Goal: Transaction & Acquisition: Purchase product/service

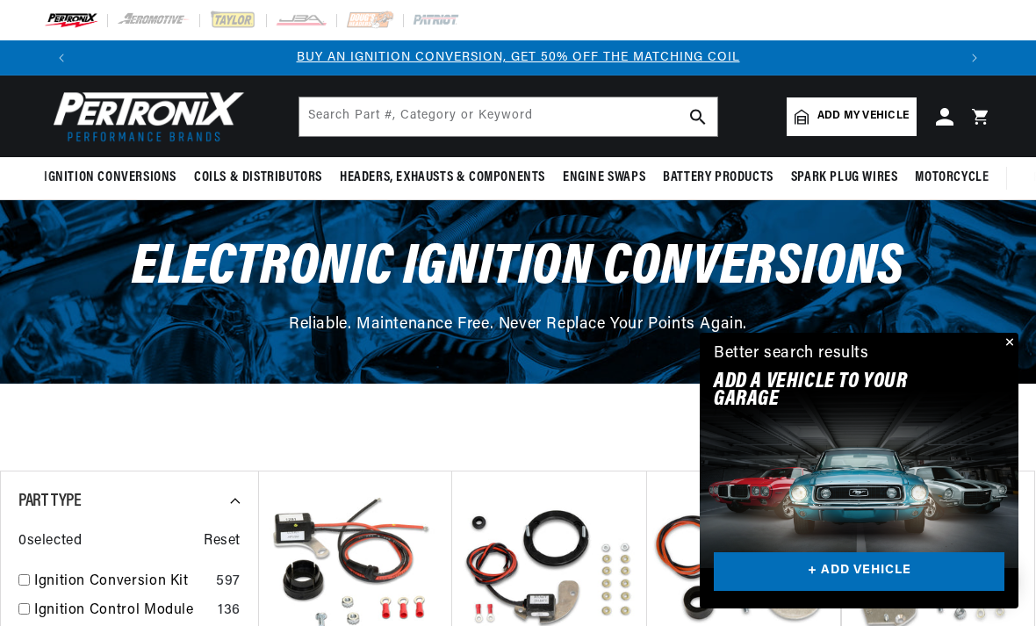
click at [1010, 345] on button "Close" at bounding box center [1008, 343] width 21 height 21
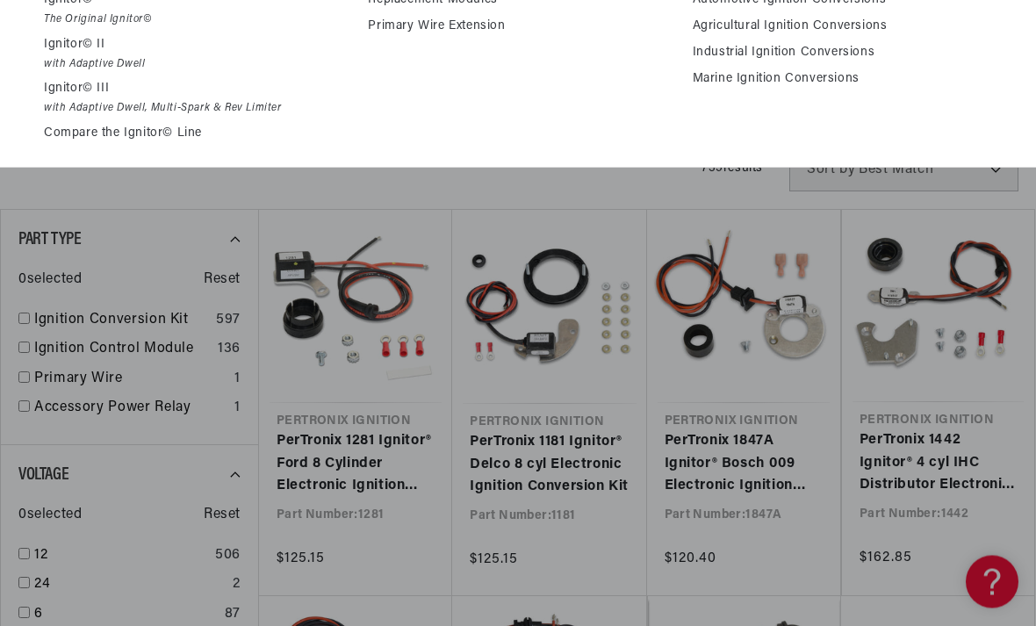
click at [913, 149] on div "Shop by Feature Ignitor© The Original Ignitor© Ignitor© II with Adaptive Dwell …" at bounding box center [518, 53] width 1036 height 232
click at [923, 110] on li "Shop by Industry Automotive Ignition Conversions Agricultural Ignition Conversi…" at bounding box center [842, 52] width 299 height 195
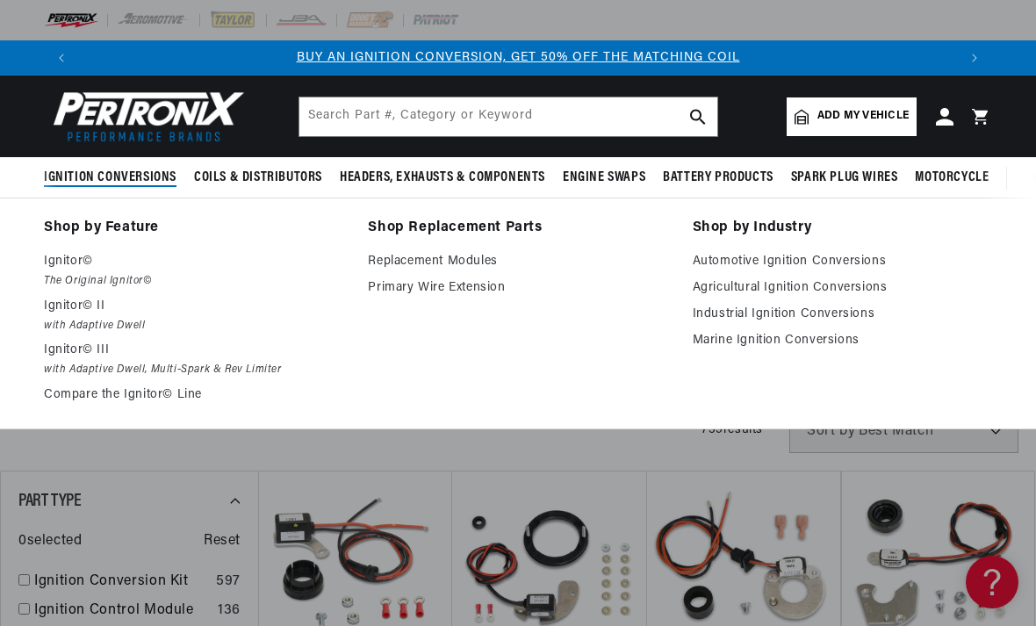
click at [868, 119] on span "Add my vehicle" at bounding box center [863, 116] width 91 height 17
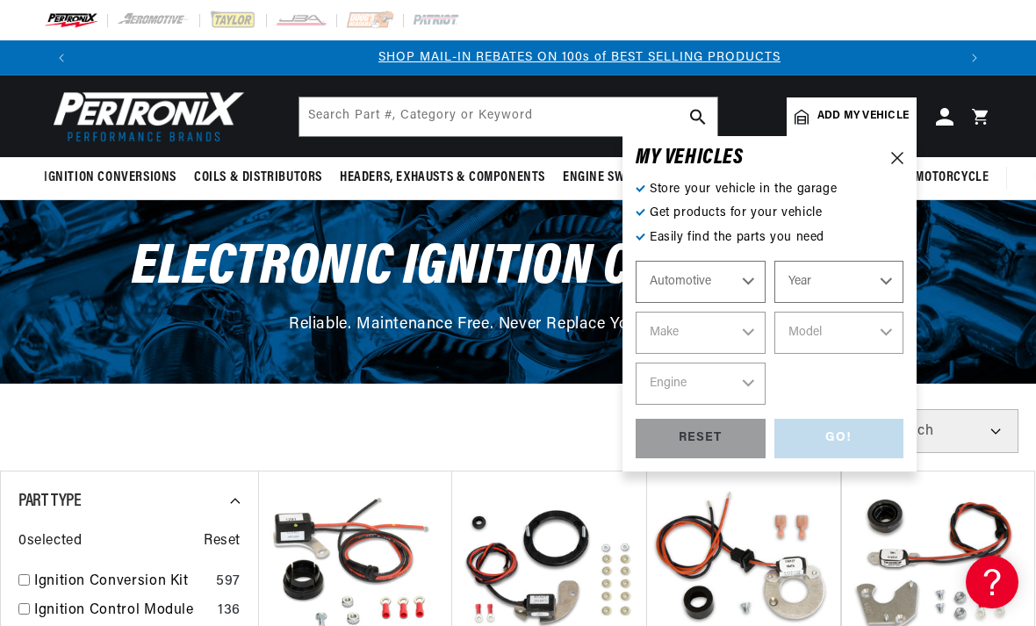
scroll to position [0, 878]
click at [755, 279] on select "Automotive Agricultural Industrial Marine Motorcycle" at bounding box center [701, 282] width 130 height 42
click at [895, 285] on select "Year 2022 2021 2020 2019 2018 2017 2016 2015 2014 2013 2012 2011 2010 2009 2008…" at bounding box center [840, 282] width 130 height 42
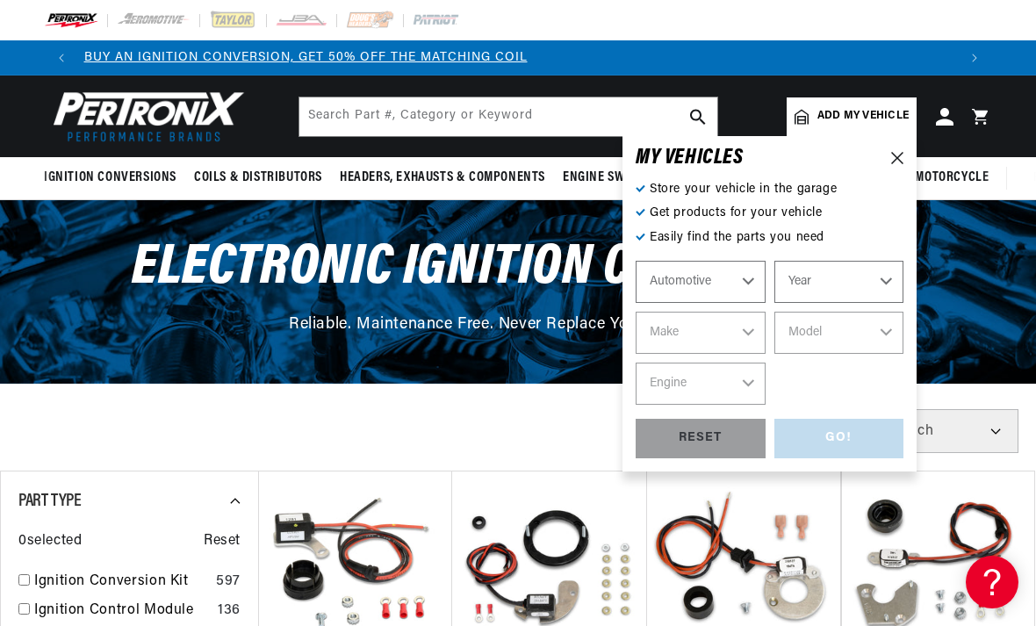
scroll to position [0, 0]
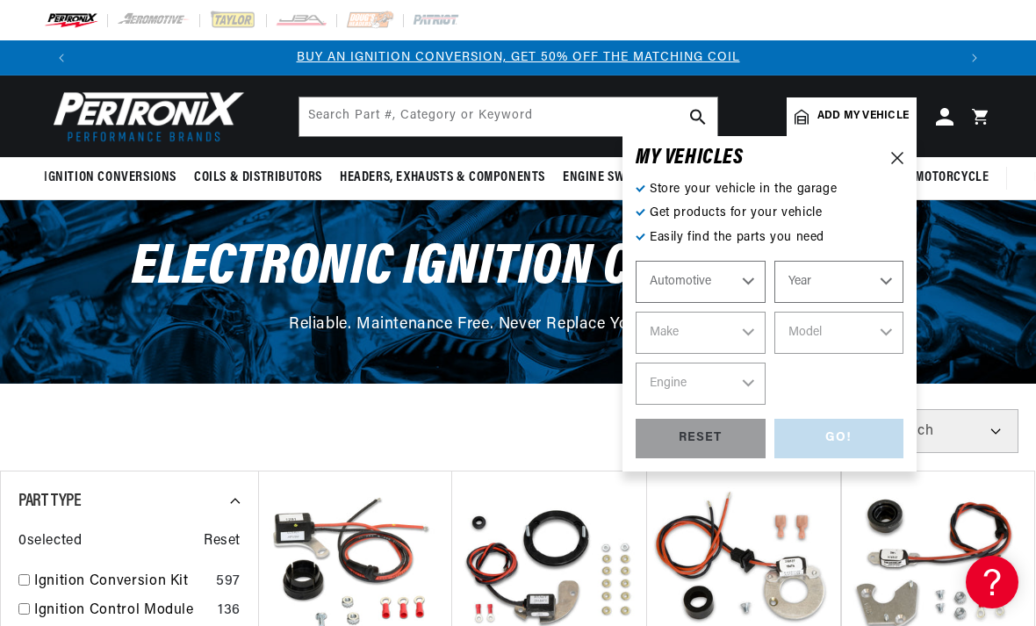
select select "1960"
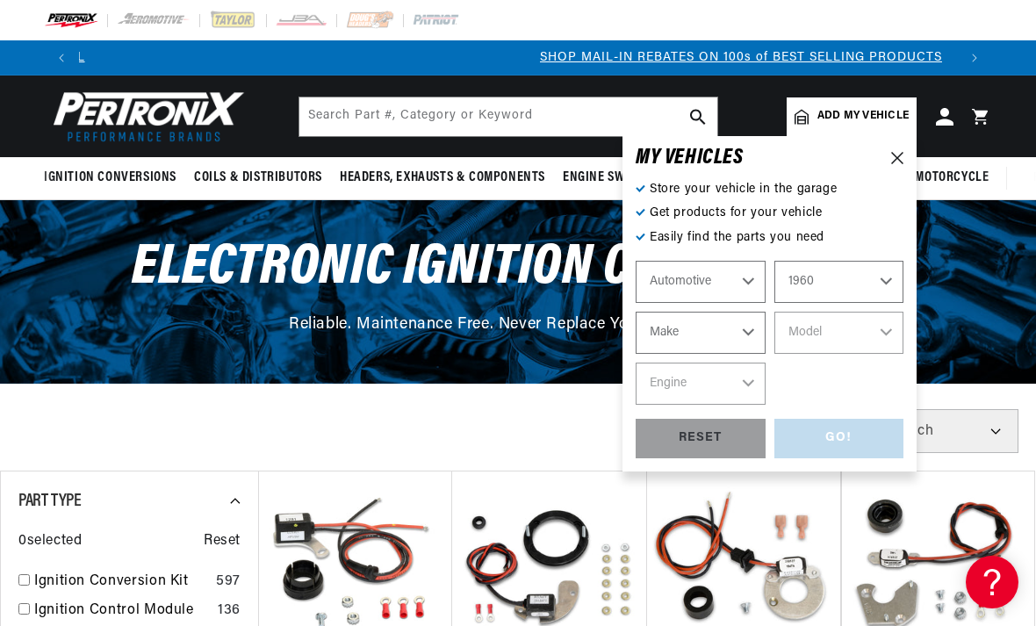
click at [748, 328] on select "Make Alfa Romeo American Motors Aston Martin Austin Austin Healey Buick Cadilla…" at bounding box center [701, 333] width 130 height 42
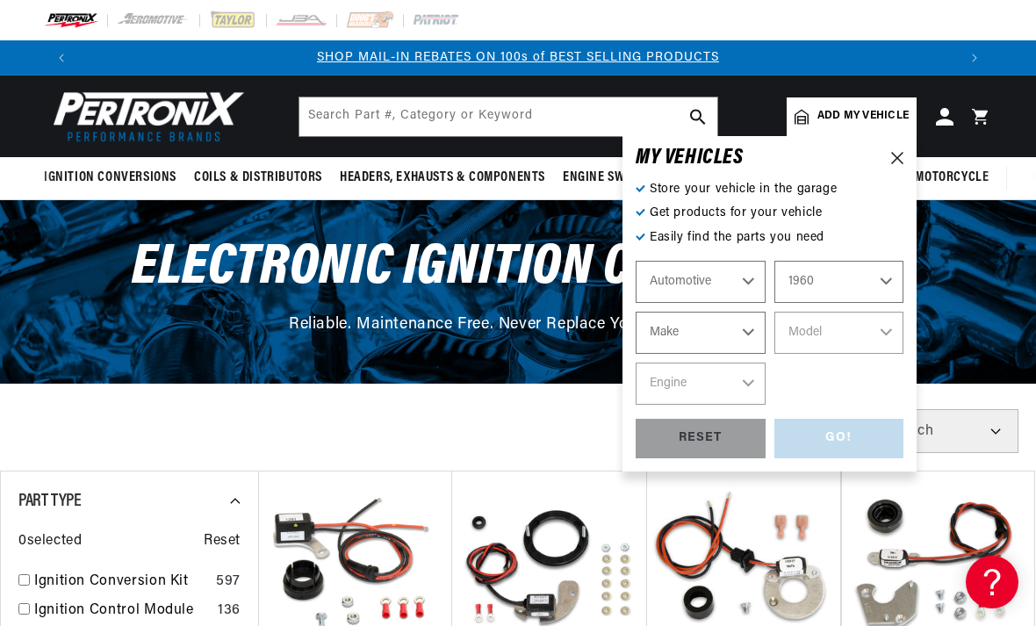
scroll to position [0, 878]
select select "Alfa-Romeo"
click at [890, 336] on select "Model Giulietta Veloce" at bounding box center [840, 333] width 130 height 42
select select "Giulietta-Veloce"
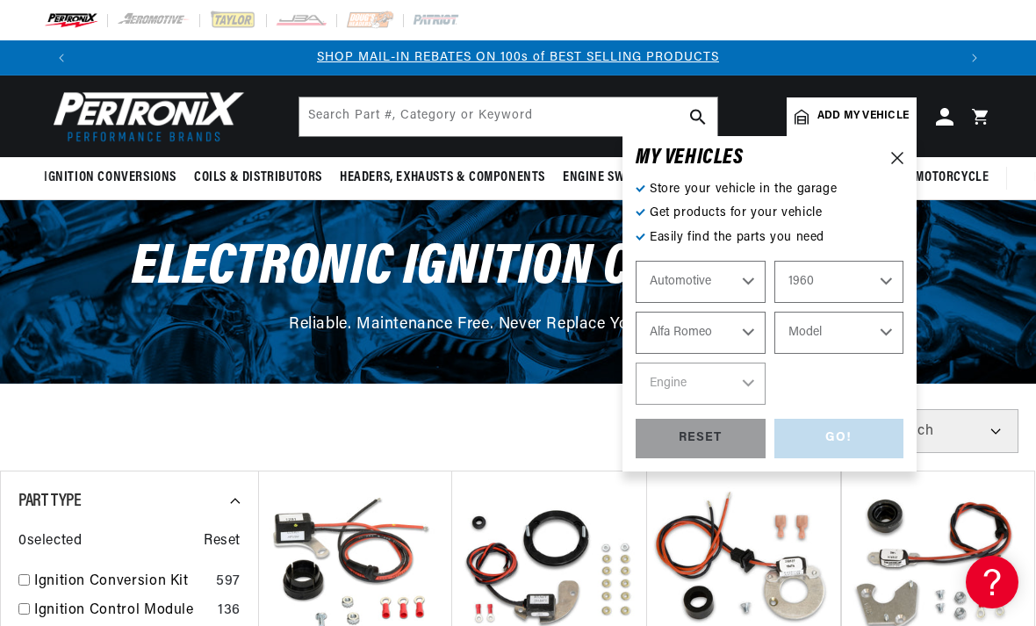
select select "Giulietta-Veloce"
click at [755, 380] on select "Engine 4" at bounding box center [701, 384] width 130 height 42
select select "4"
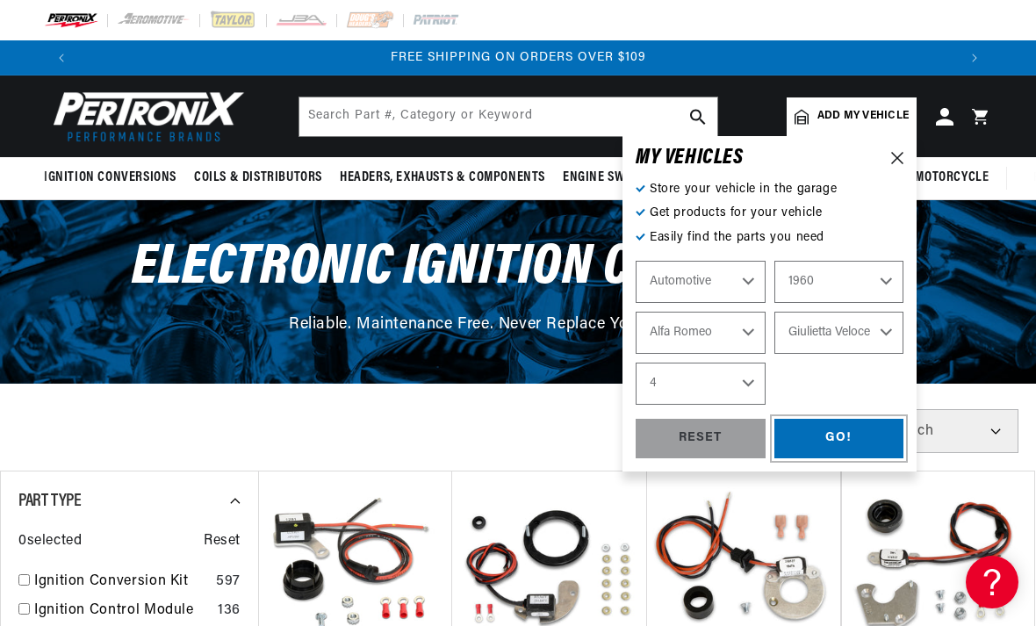
click at [849, 442] on div "GO!" at bounding box center [840, 439] width 130 height 40
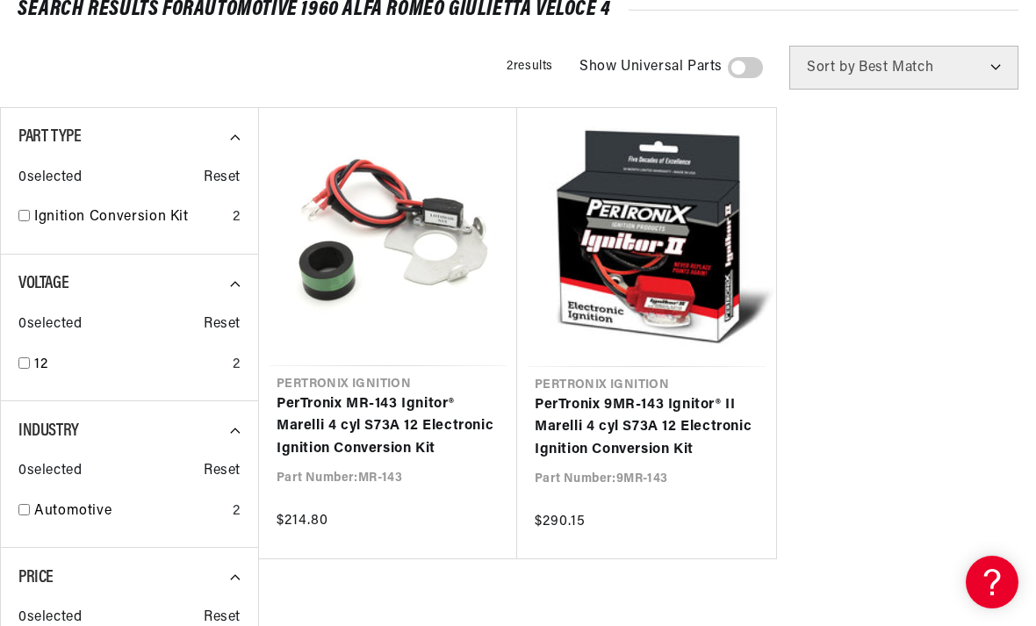
scroll to position [0, 357]
click at [638, 428] on link "PerTronix 9MR-143 Ignitor® II Marelli 4 cyl S73A 12 Electronic Ignition Convers…" at bounding box center [647, 428] width 224 height 68
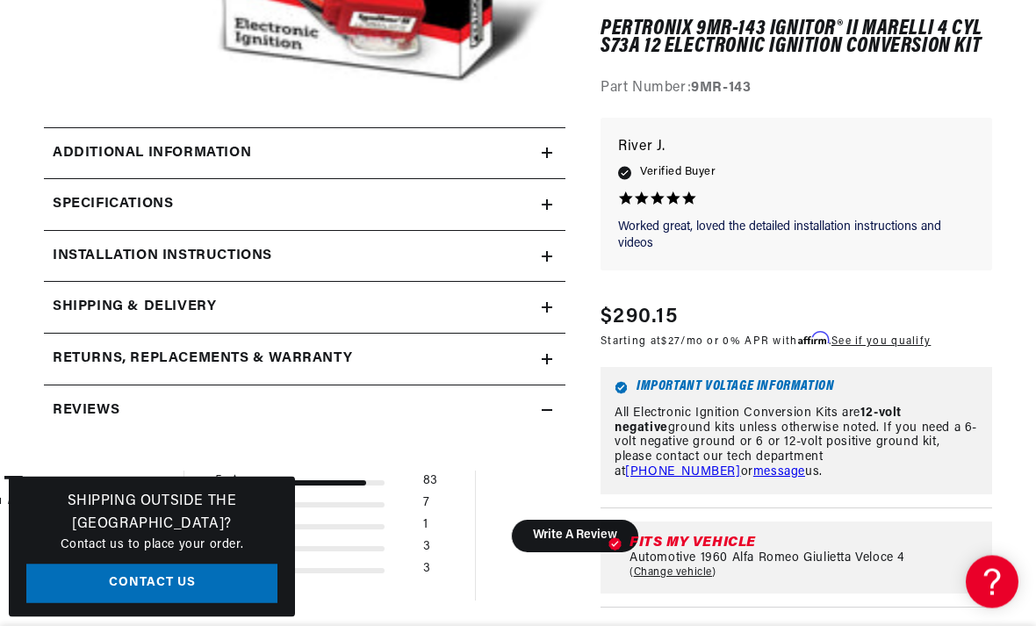
scroll to position [503, 0]
click at [547, 158] on summary "Additional Information" at bounding box center [305, 153] width 522 height 51
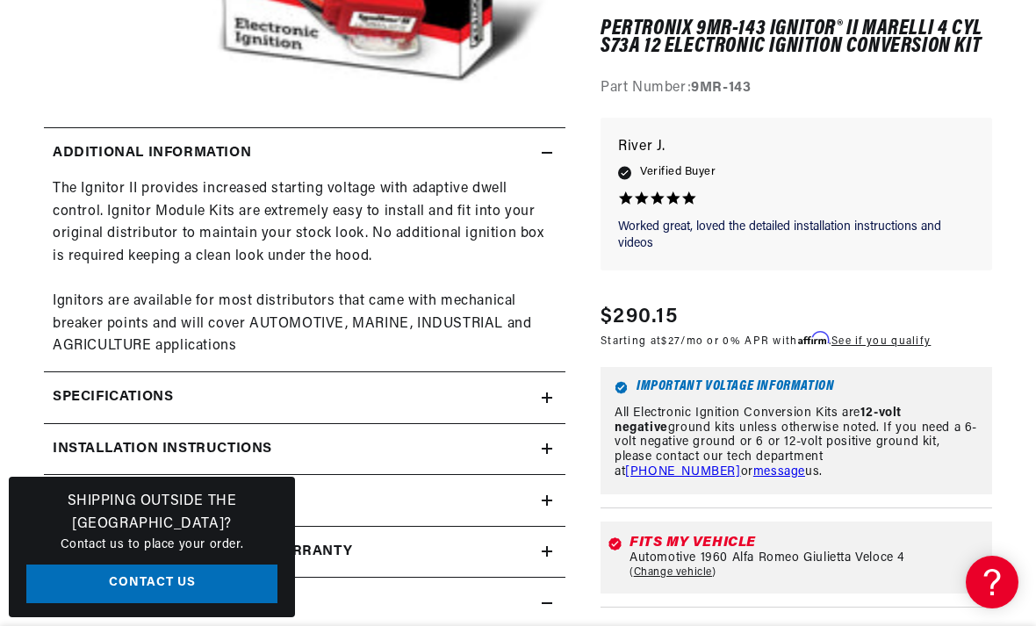
scroll to position [0, 0]
click at [551, 393] on icon at bounding box center [547, 398] width 11 height 11
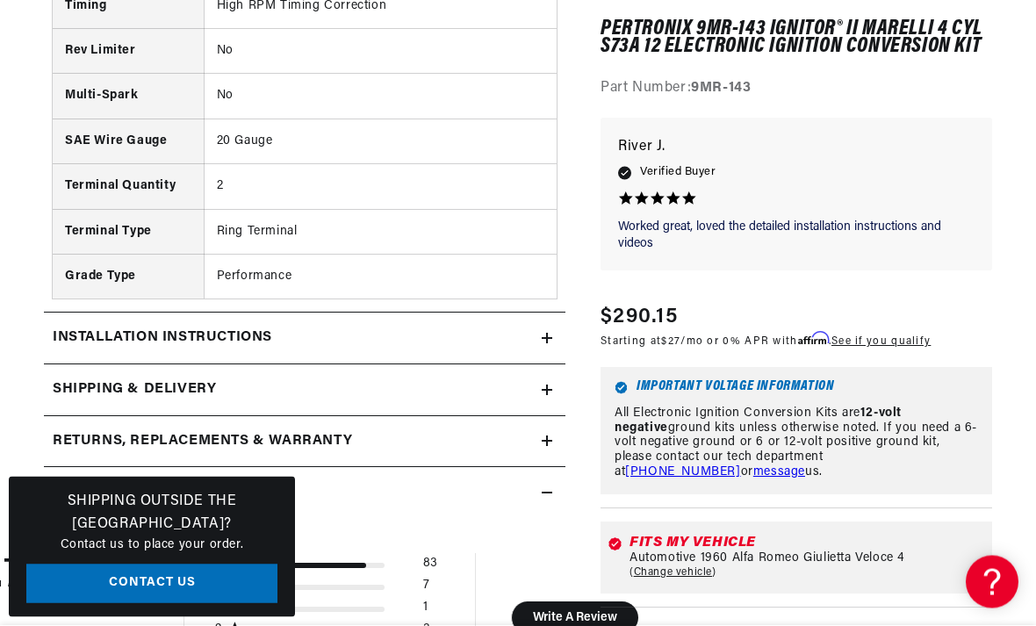
scroll to position [1305, 0]
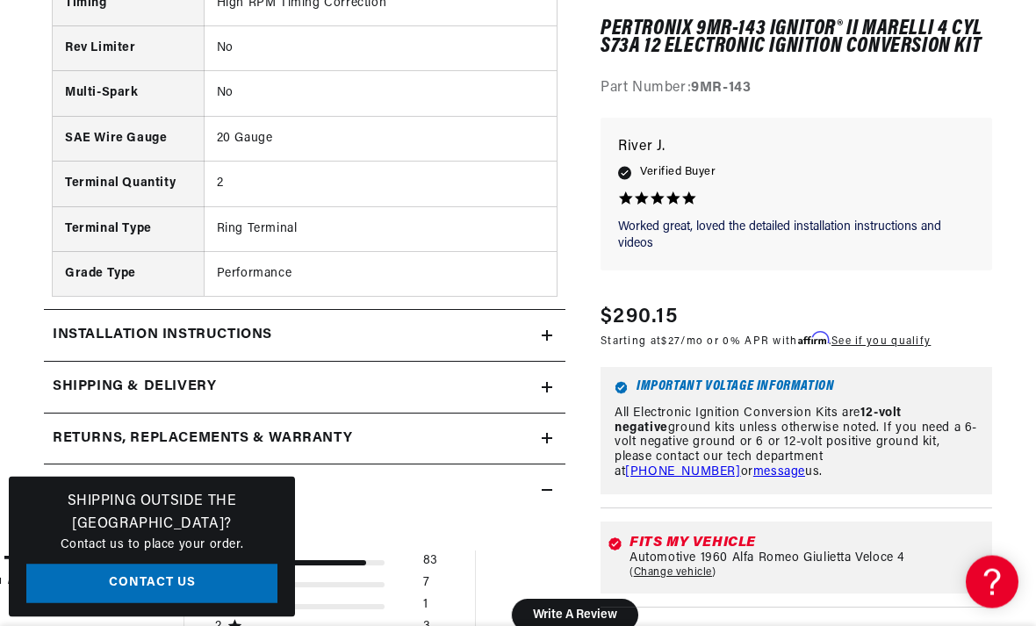
click at [549, 331] on icon at bounding box center [547, 336] width 11 height 11
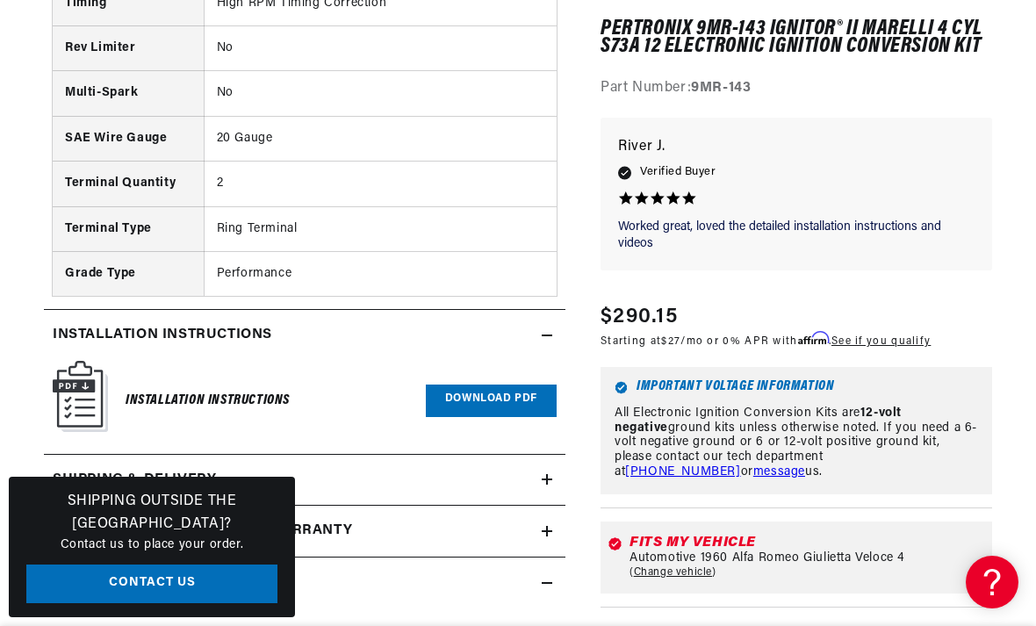
scroll to position [0, 878]
click at [521, 394] on link "Download PDF" at bounding box center [491, 401] width 131 height 32
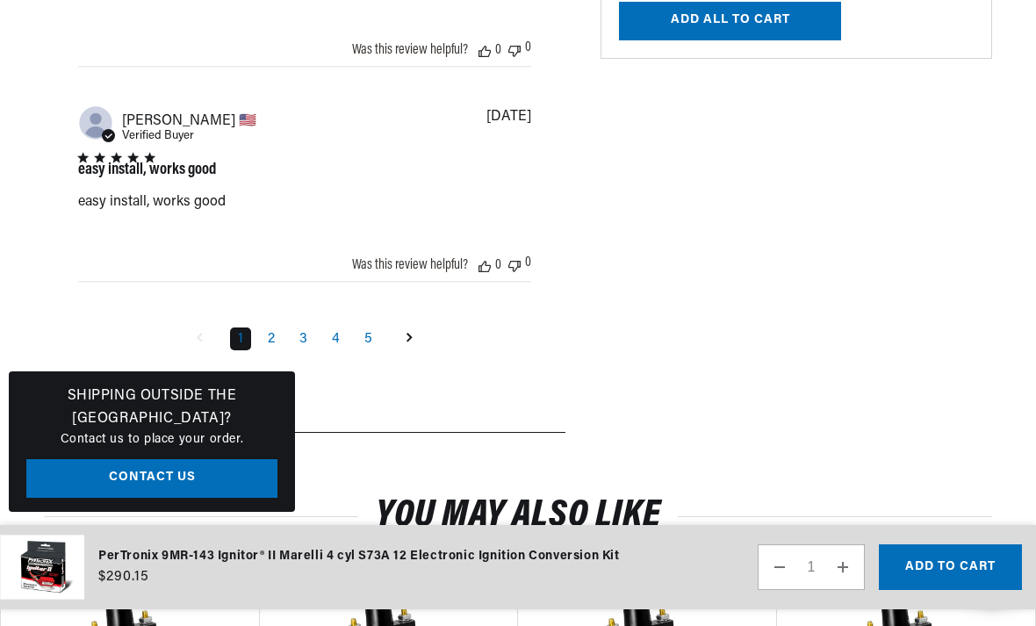
scroll to position [0, 0]
click at [281, 350] on link "2" at bounding box center [271, 339] width 23 height 23
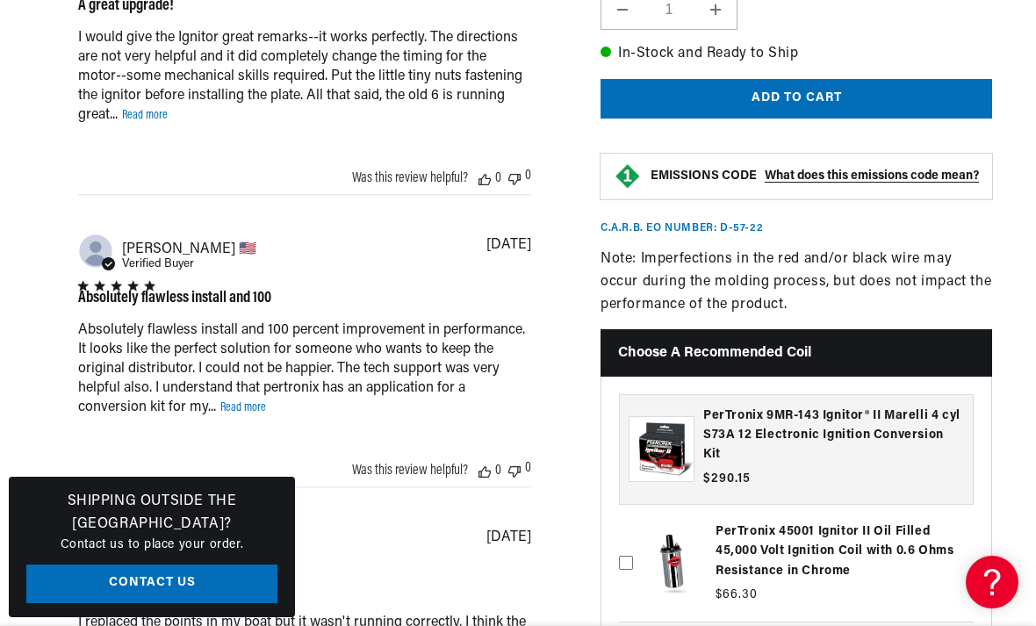
scroll to position [0, 878]
click at [259, 414] on link "Read more" at bounding box center [243, 407] width 46 height 13
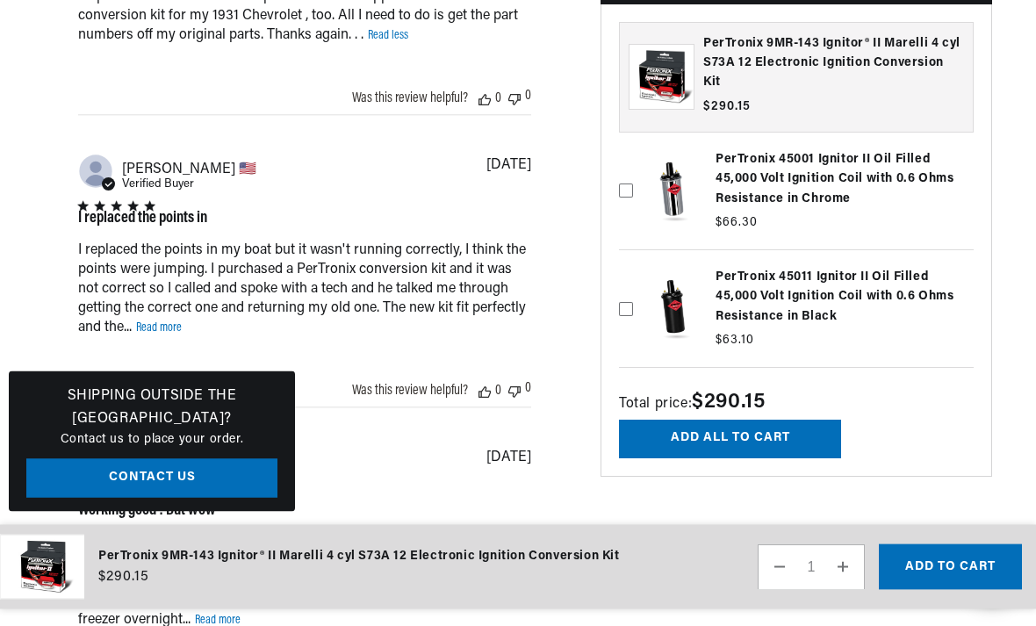
scroll to position [2921, 0]
click at [169, 335] on link "Read more" at bounding box center [159, 327] width 46 height 13
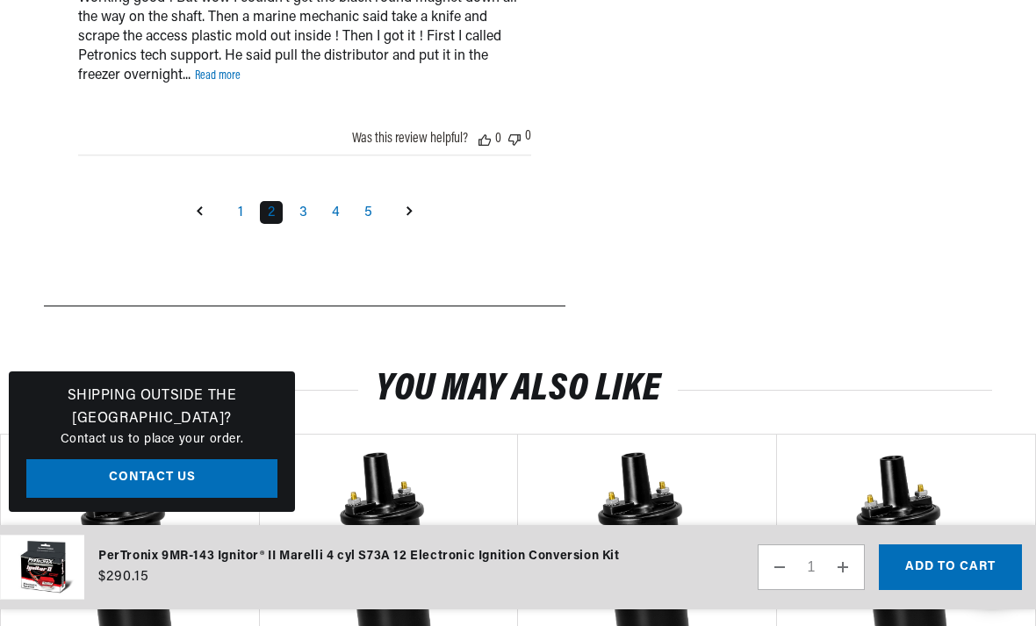
scroll to position [3483, 0]
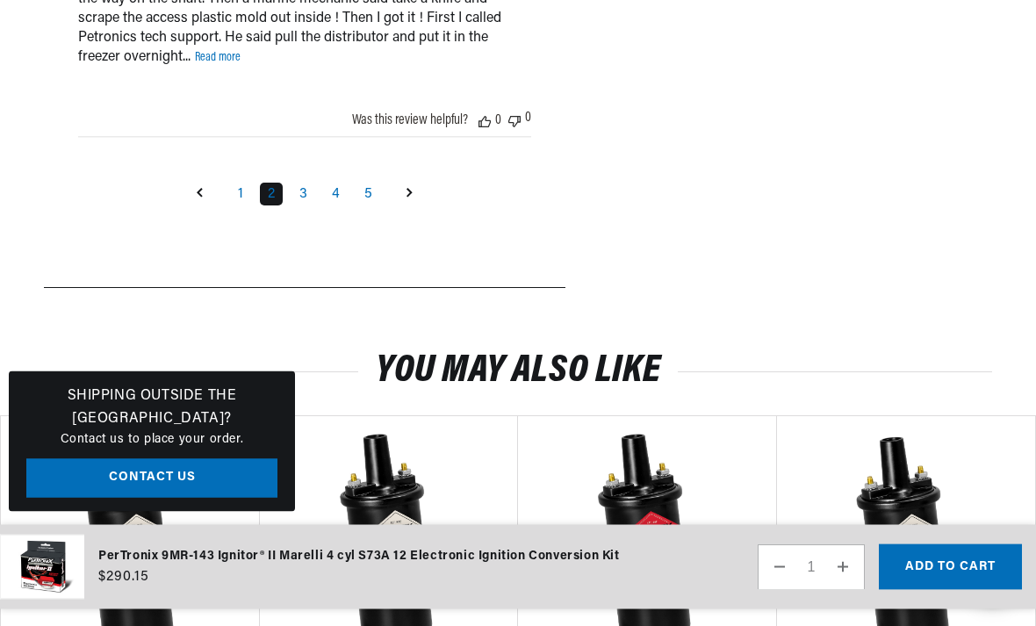
click at [309, 206] on link "3" at bounding box center [304, 195] width 24 height 23
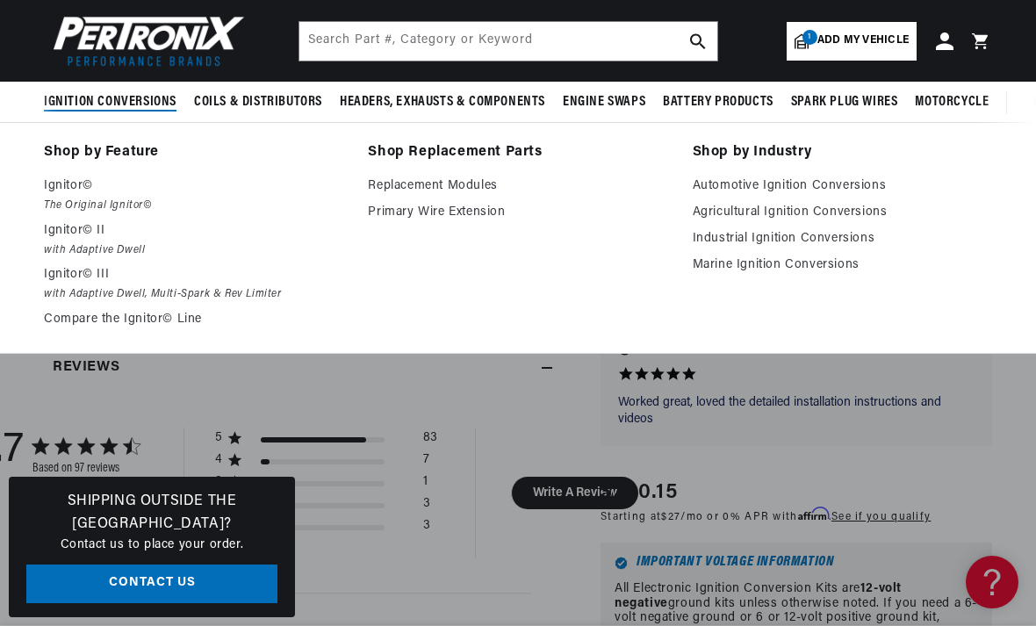
scroll to position [0, 1756]
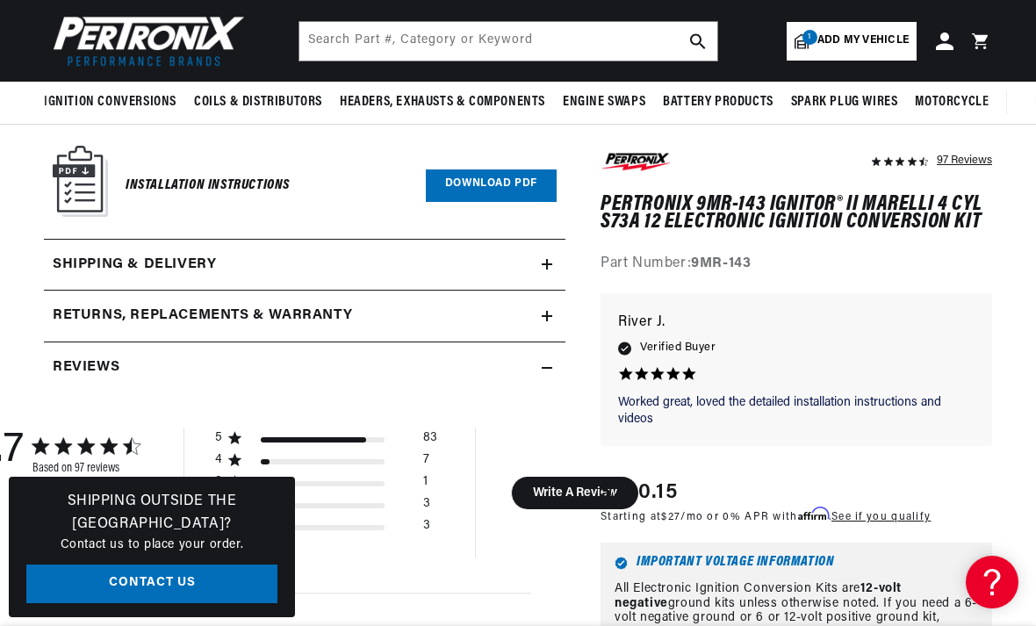
click at [488, 428] on div "4.7 4.7 out of 5 stars 97 total reviews Based on 97 reviews 5 83 4 7 3 1 2 3 1 …" at bounding box center [305, 493] width 454 height 130
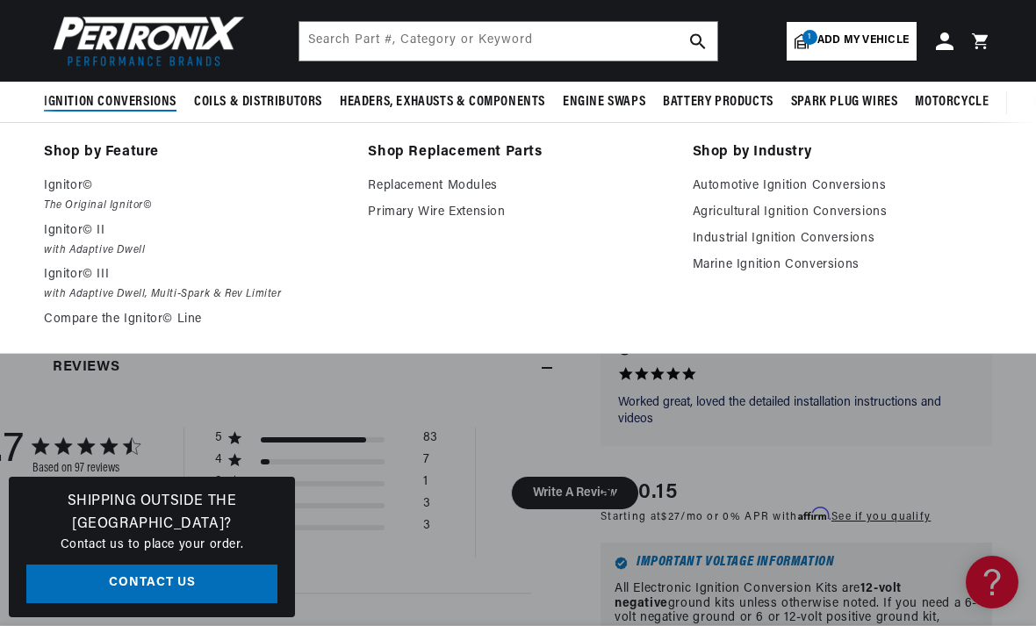
scroll to position [0, 878]
click at [97, 226] on p "Ignitor© II" at bounding box center [193, 230] width 299 height 21
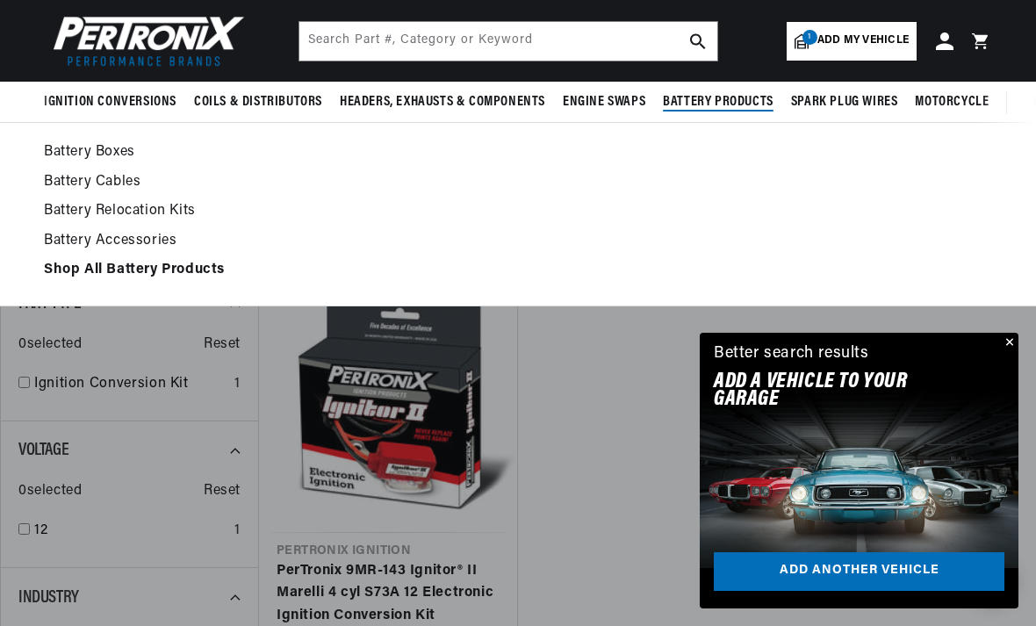
scroll to position [0, 1756]
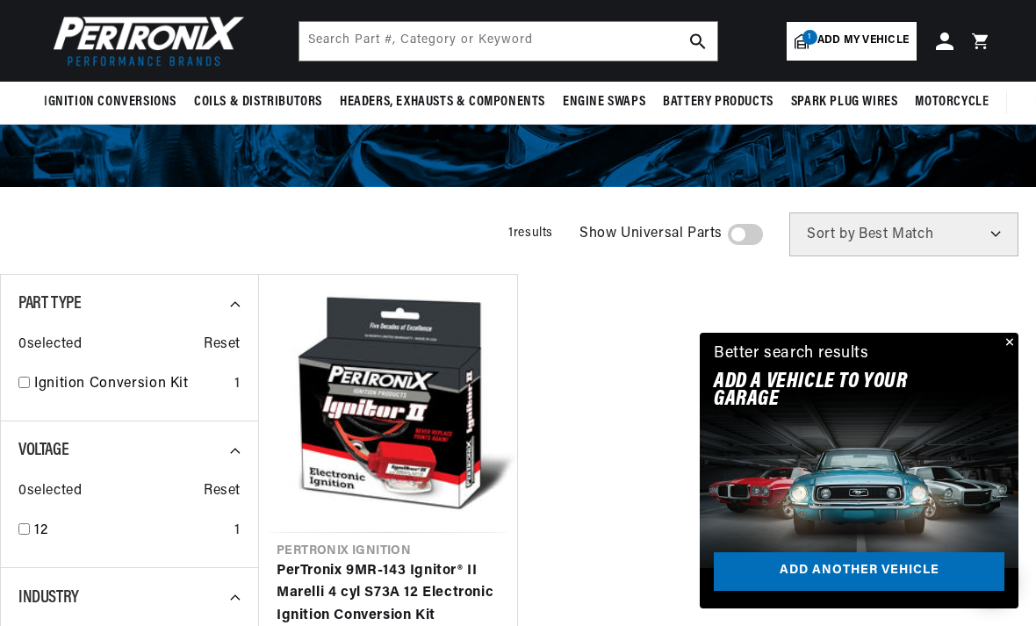
click at [615, 385] on ul "Pertronix Ignition PerTronix 9MR-143 Ignitor® II Marelli 4 cyl S73A 12 Electron…" at bounding box center [646, 499] width 777 height 451
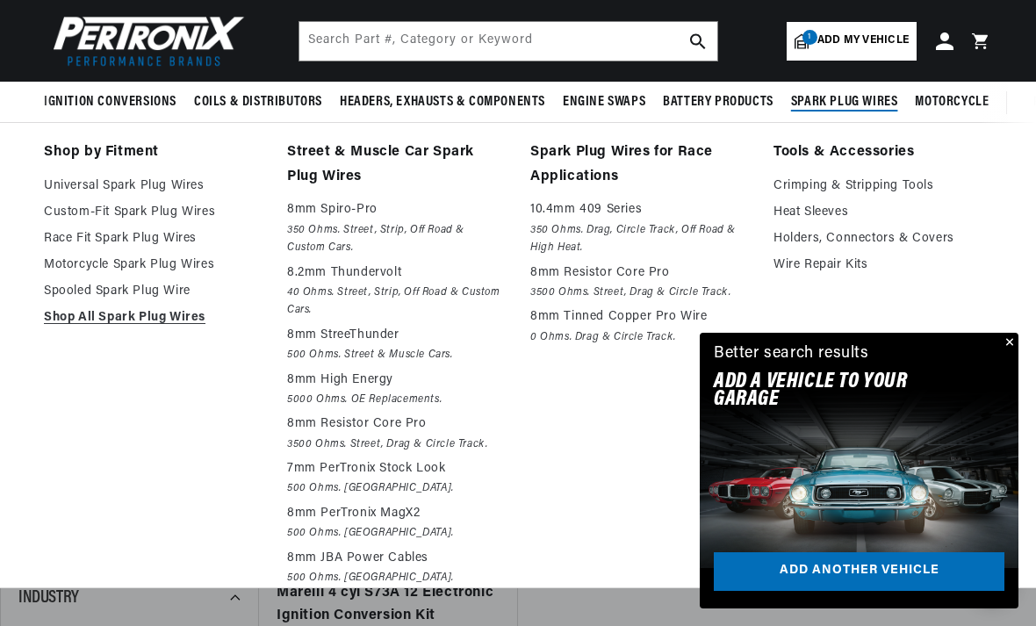
scroll to position [0, 878]
click at [567, 422] on li "Spark Plug Wires for Race Applications 10.4mm 409 Series 350 Ohms. Drag, Circle…" at bounding box center [639, 366] width 219 height 451
